Goal: Navigation & Orientation: Find specific page/section

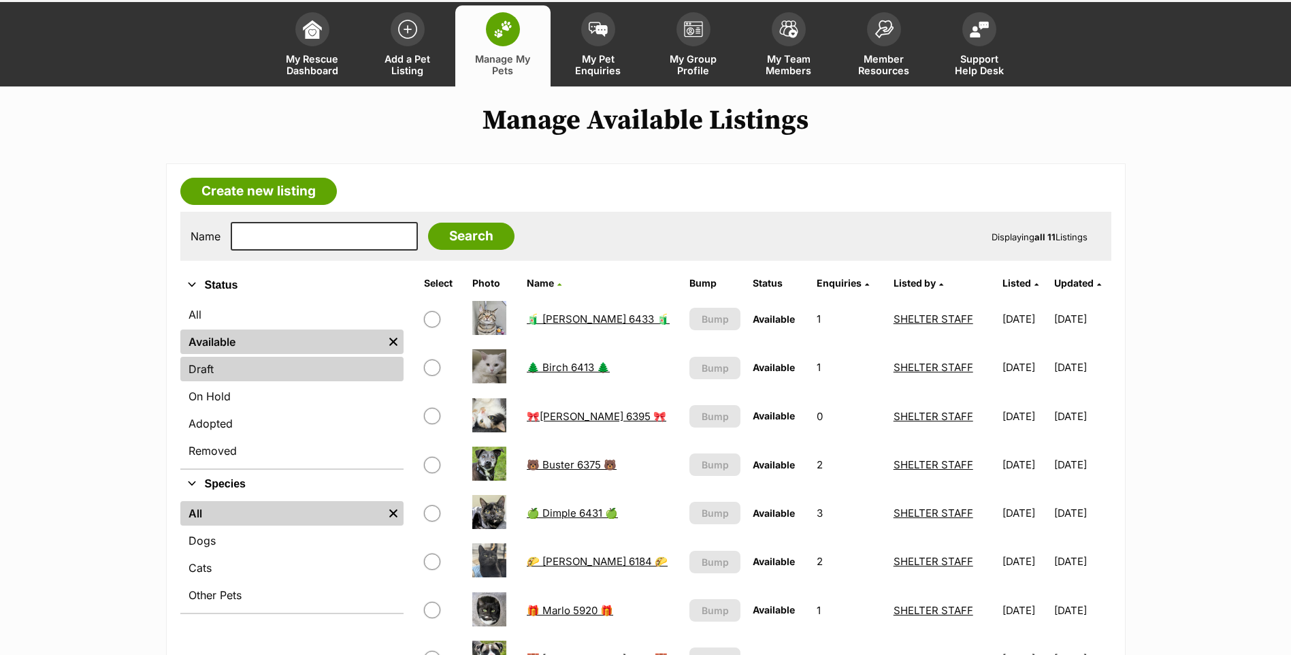
click at [234, 369] on link "Draft" at bounding box center [291, 369] width 223 height 24
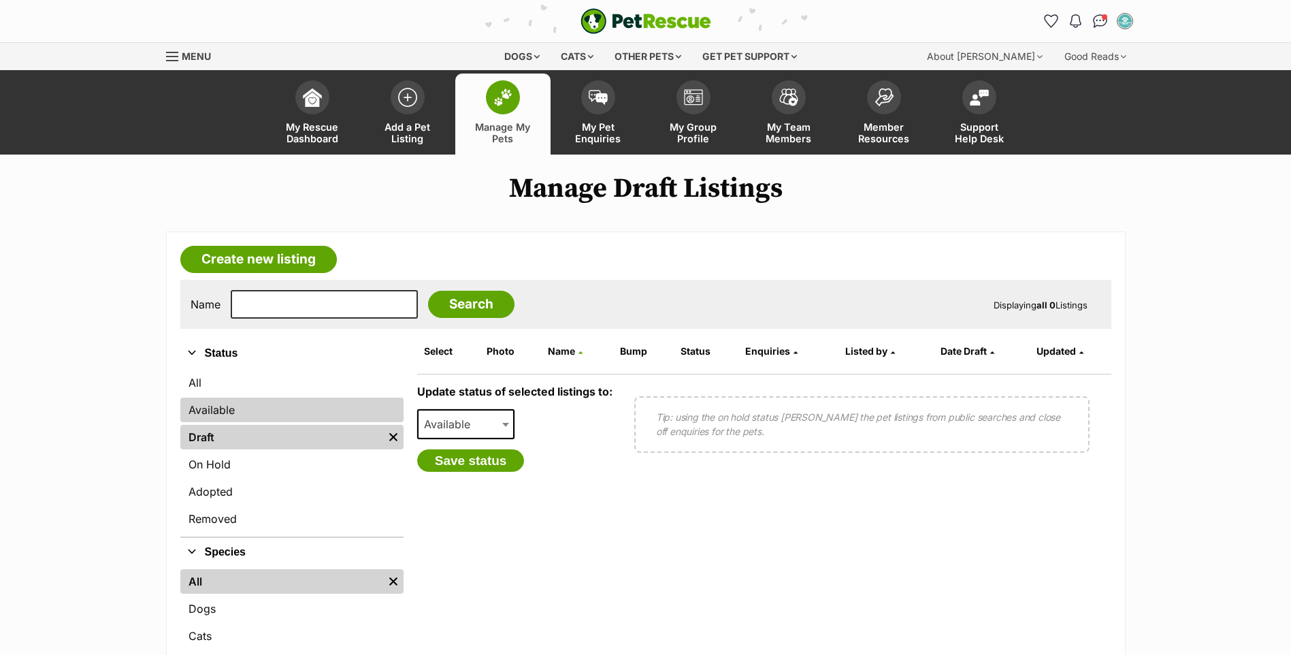
click at [267, 411] on link "Available" at bounding box center [291, 409] width 223 height 24
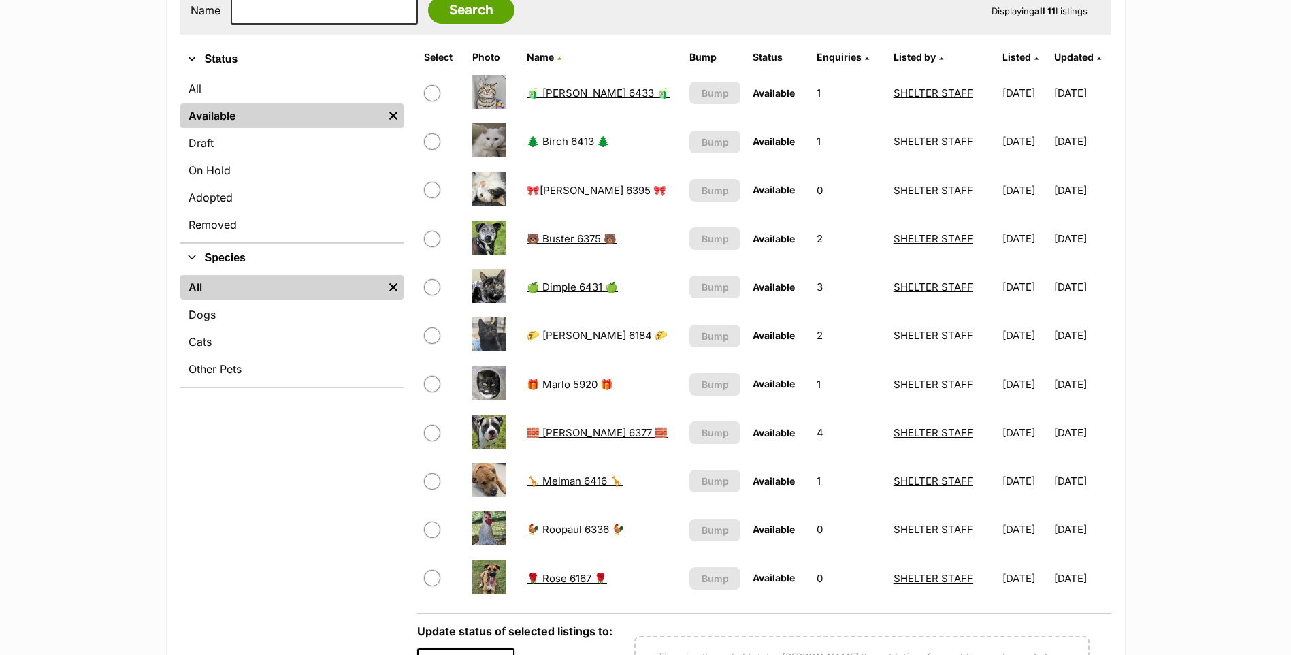
scroll to position [204, 0]
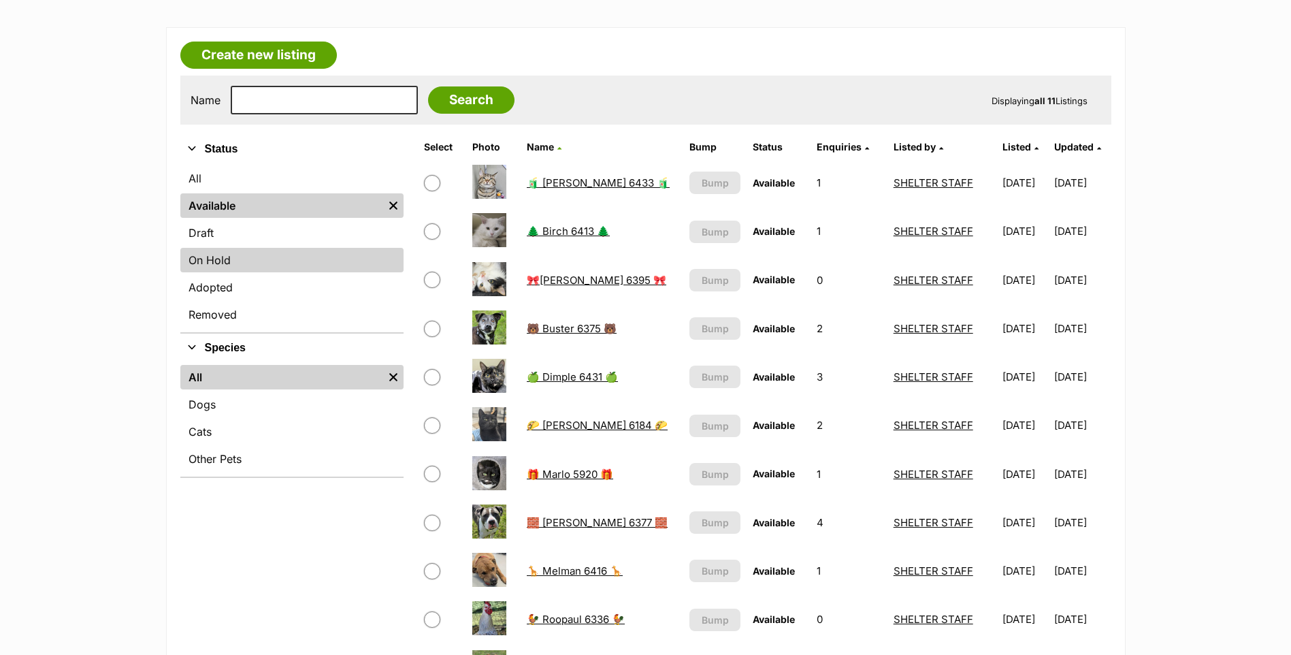
click at [230, 260] on link "On Hold" at bounding box center [291, 260] width 223 height 24
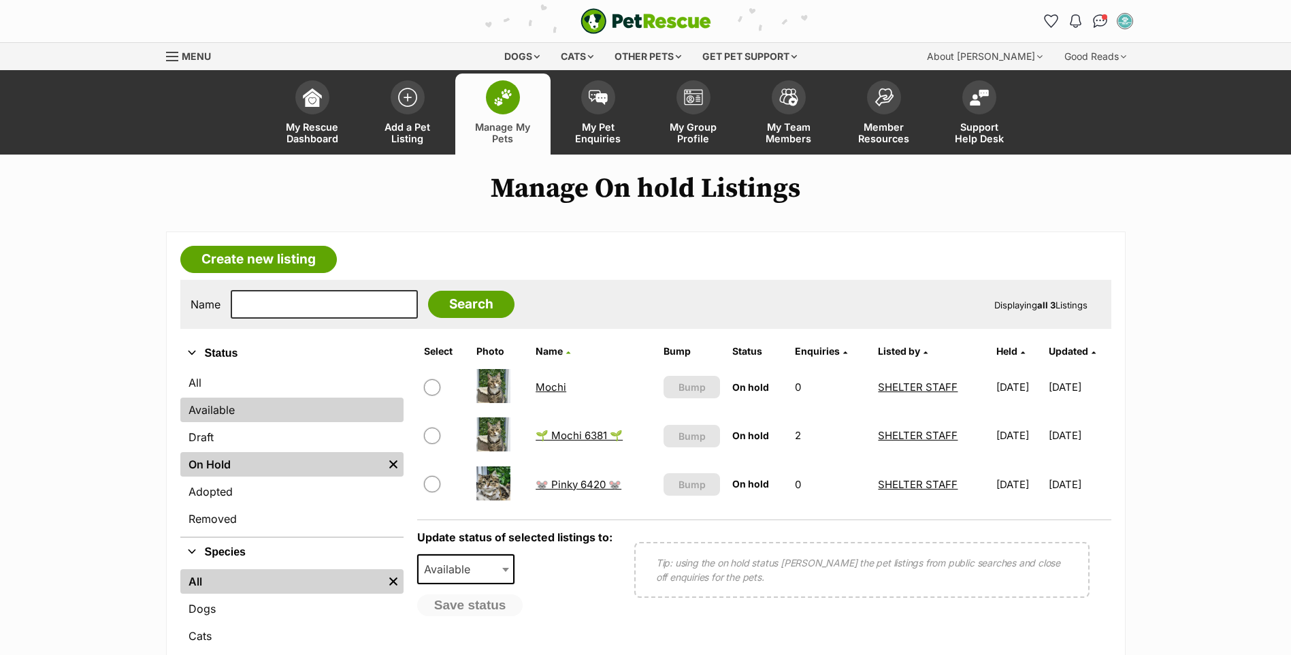
click at [212, 412] on link "Available" at bounding box center [291, 409] width 223 height 24
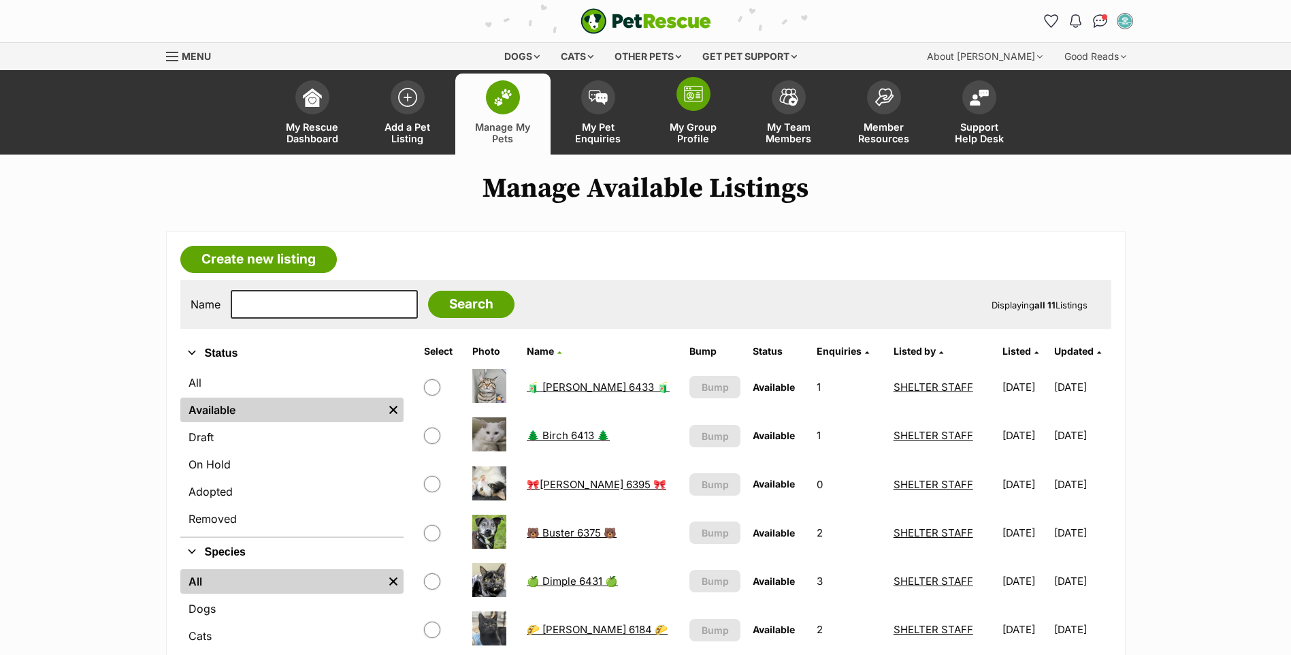
click at [698, 114] on link "My Group Profile" at bounding box center [693, 113] width 95 height 81
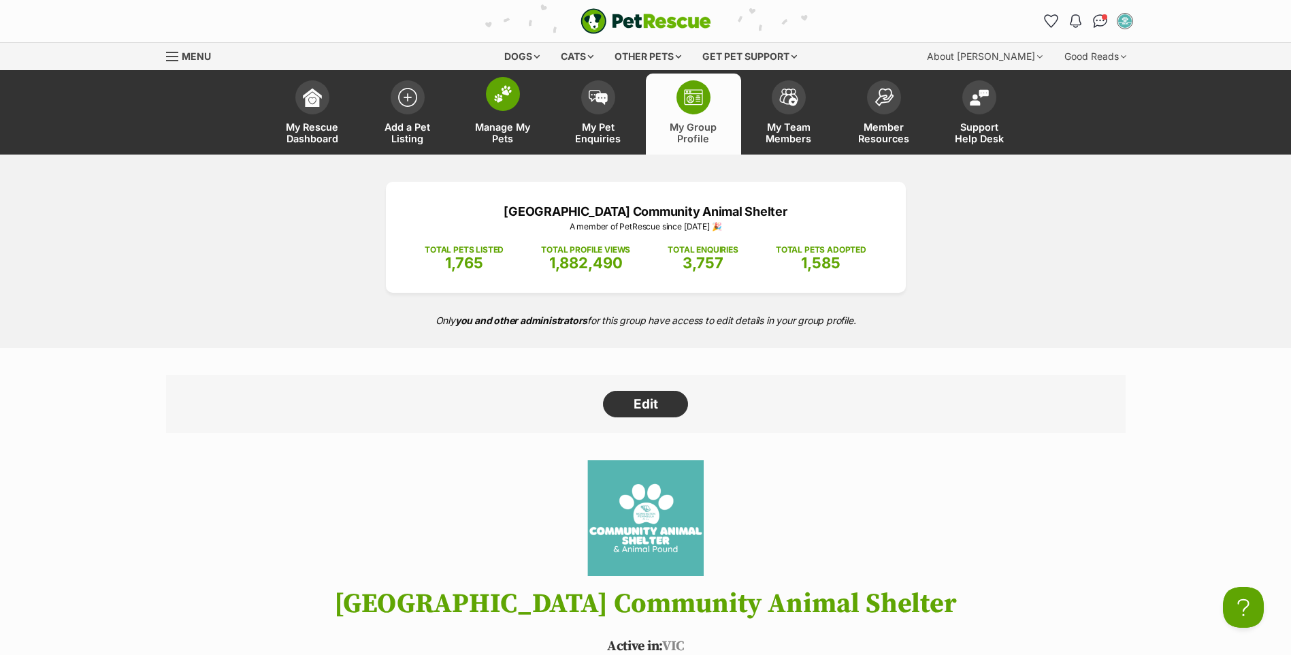
click at [521, 95] on link "Manage My Pets" at bounding box center [502, 113] width 95 height 81
